Goal: Information Seeking & Learning: Learn about a topic

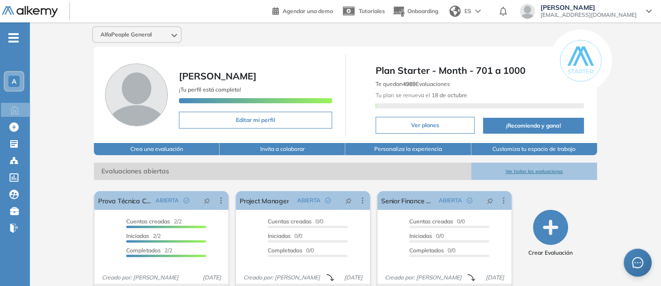
click at [524, 169] on button "Ver todas las evaluaciones" at bounding box center [534, 170] width 126 height 17
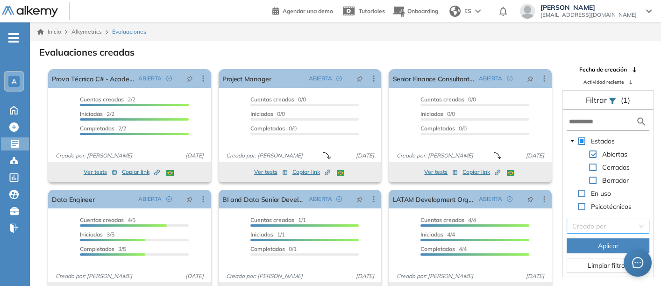
click at [595, 223] on input "search" at bounding box center [604, 226] width 65 height 14
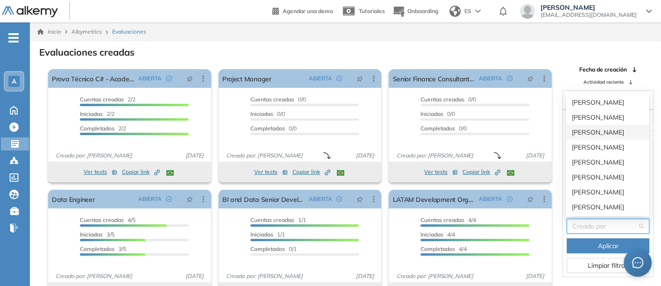
click at [579, 129] on div "[PERSON_NAME]" at bounding box center [607, 132] width 71 height 10
click at [579, 129] on body "Perfil Todos los espacios Todos los espacios A Home Home Alkymetrics Alkymetric…" at bounding box center [330, 143] width 661 height 286
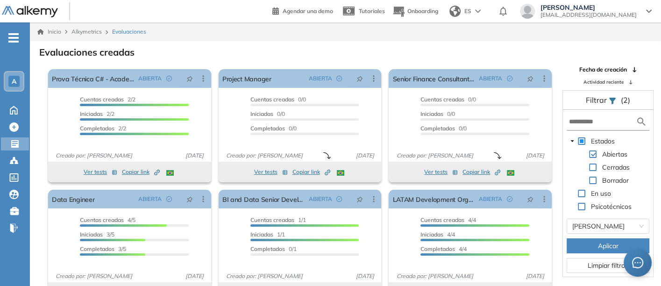
click at [599, 242] on span "Aplicar" at bounding box center [608, 245] width 21 height 10
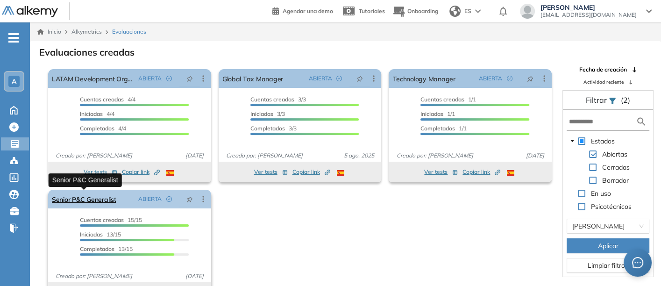
click at [86, 197] on link "Senior P&C Generalist" at bounding box center [84, 199] width 64 height 19
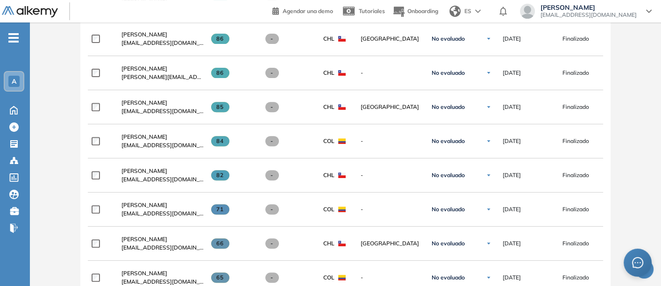
scroll to position [415, 0]
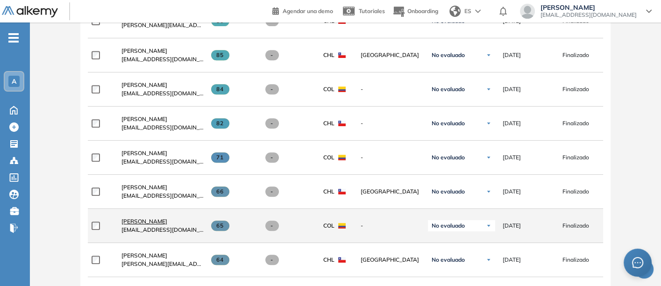
click at [143, 220] on span "[PERSON_NAME]" at bounding box center [144, 221] width 46 height 7
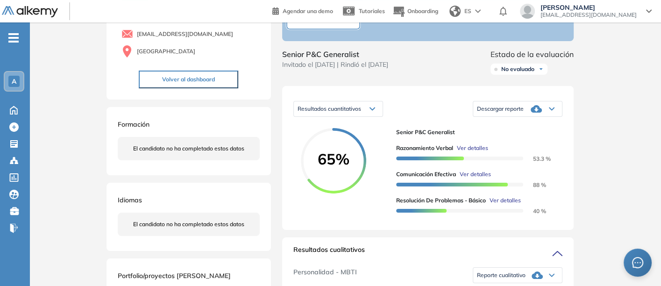
scroll to position [104, 0]
